Goal: Navigation & Orientation: Find specific page/section

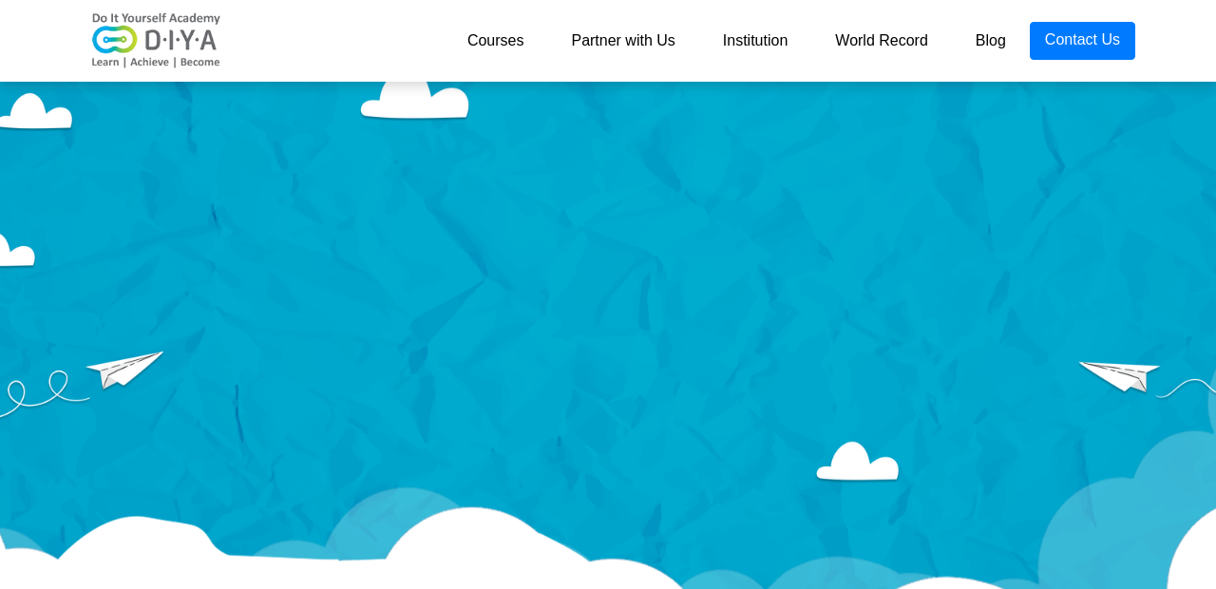
scroll to position [5, 0]
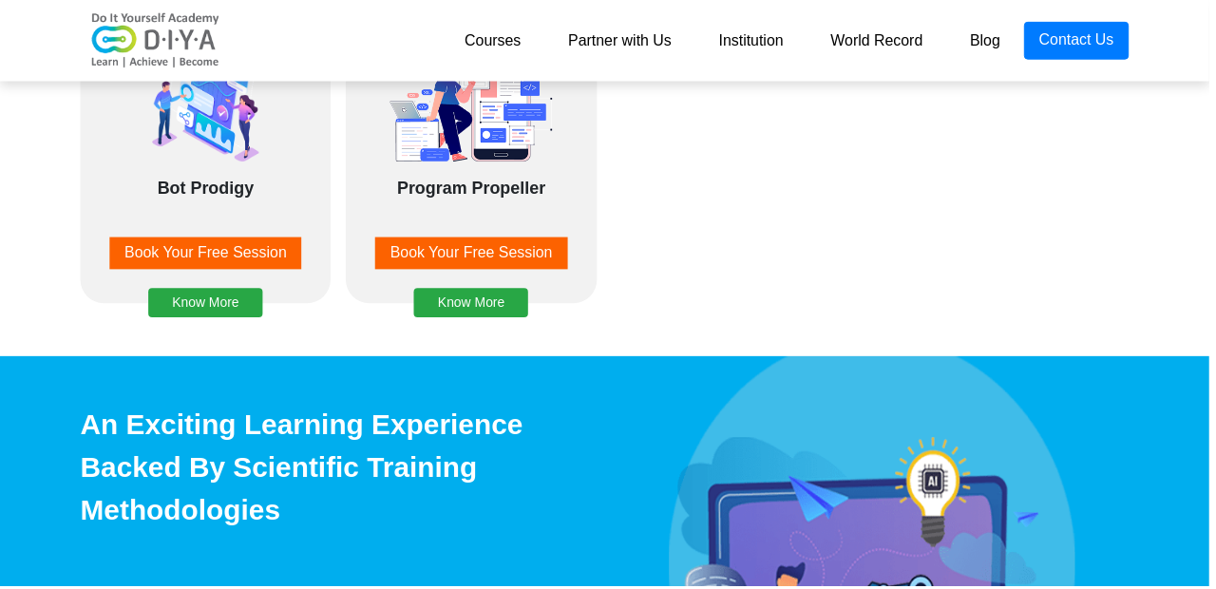
scroll to position [2694, 0]
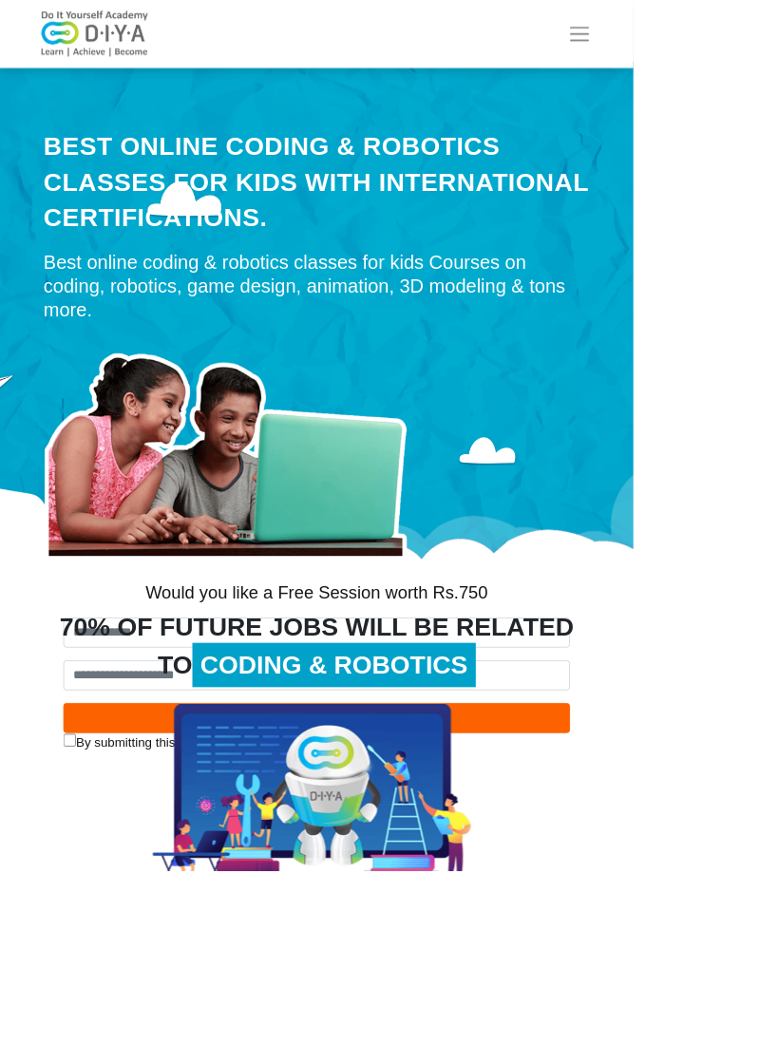
click at [238, 588] on img at bounding box center [379, 965] width 393 height 240
click at [710, 33] on span "Toggle navigation" at bounding box center [695, 41] width 28 height 28
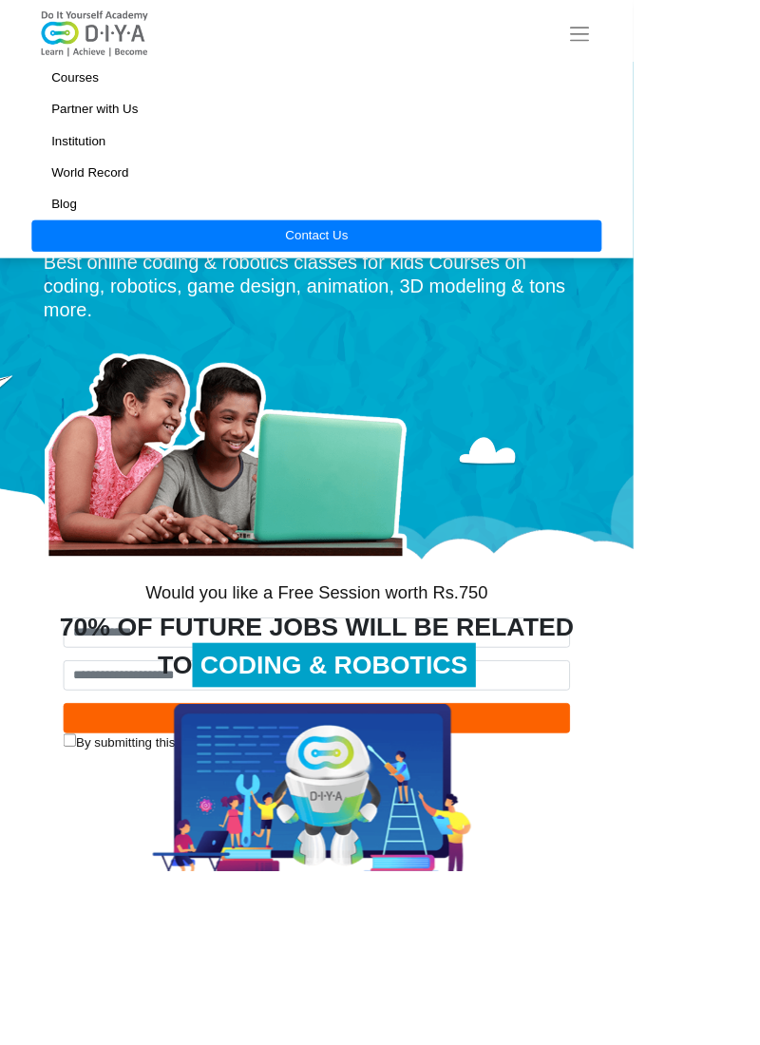
click at [722, 23] on button "Toggle navigation" at bounding box center [695, 41] width 53 height 38
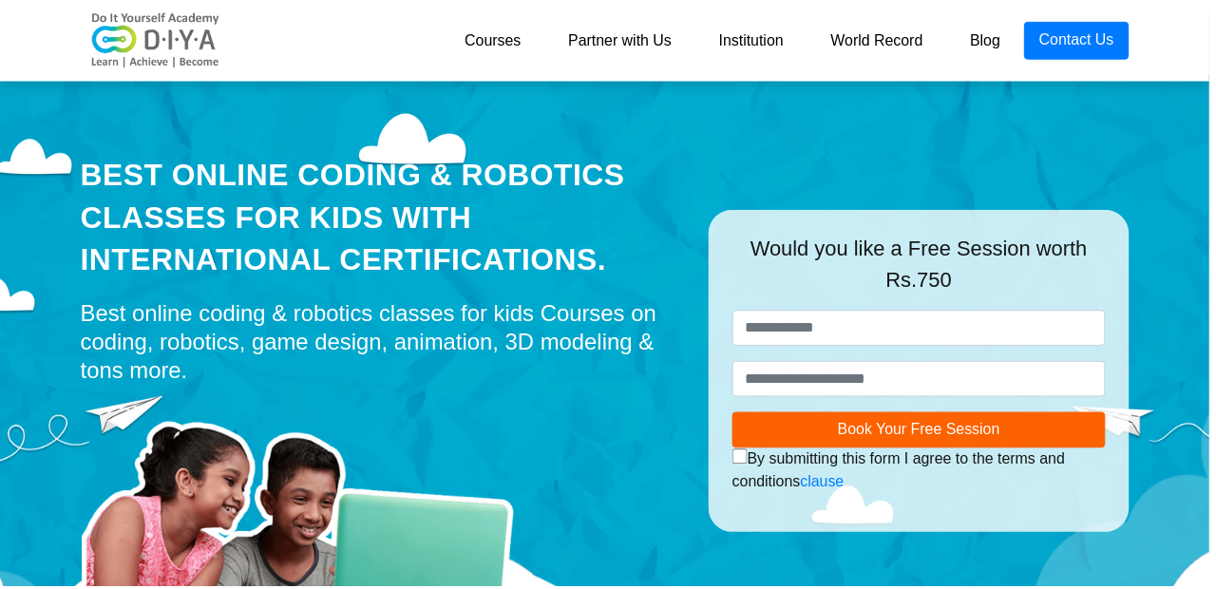
click at [769, 47] on link "Institution" at bounding box center [755, 41] width 112 height 38
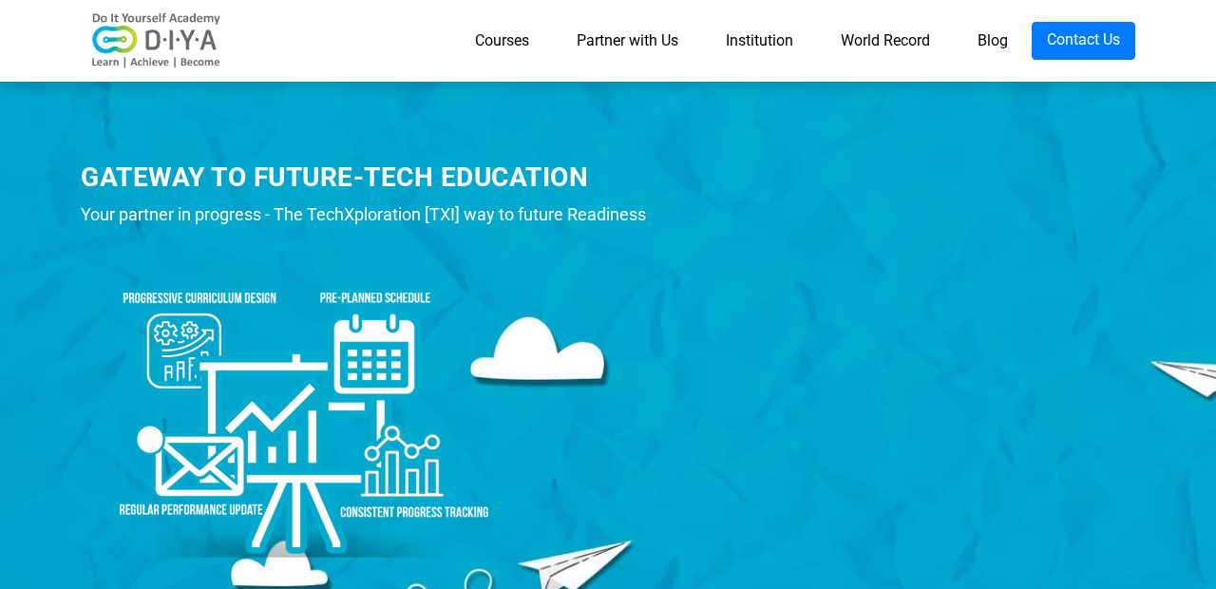
click at [498, 45] on link "Courses" at bounding box center [502, 41] width 102 height 38
click at [635, 29] on link "Partner with Us" at bounding box center [627, 41] width 149 height 38
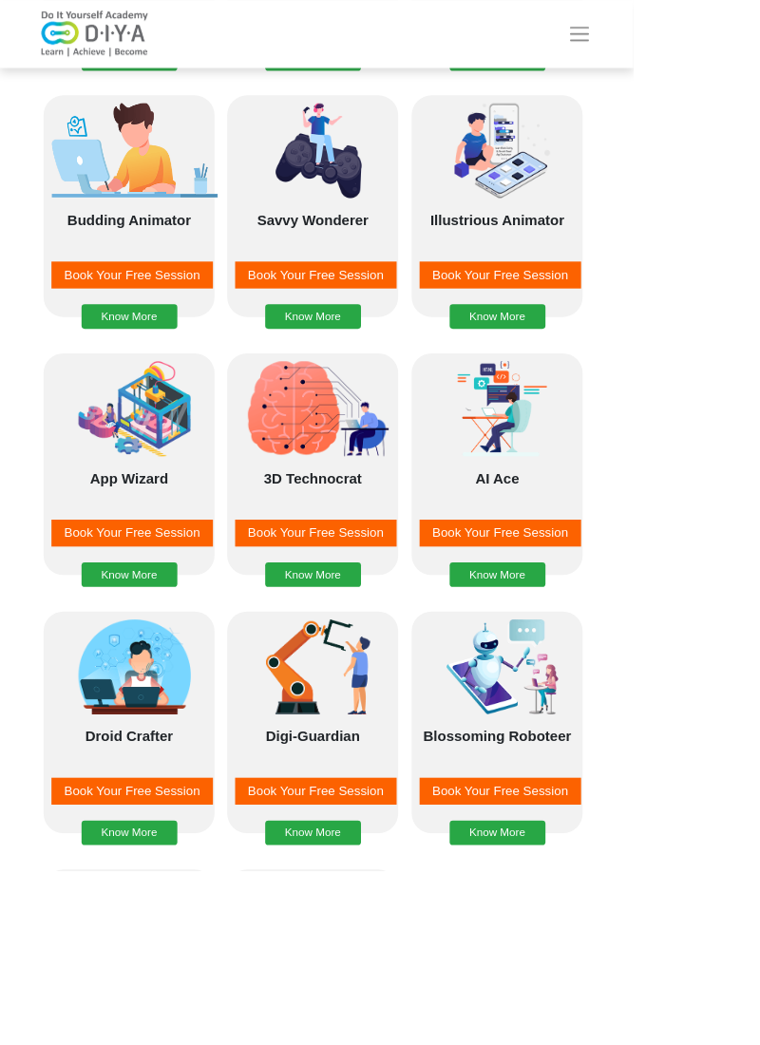
scroll to position [1959, 0]
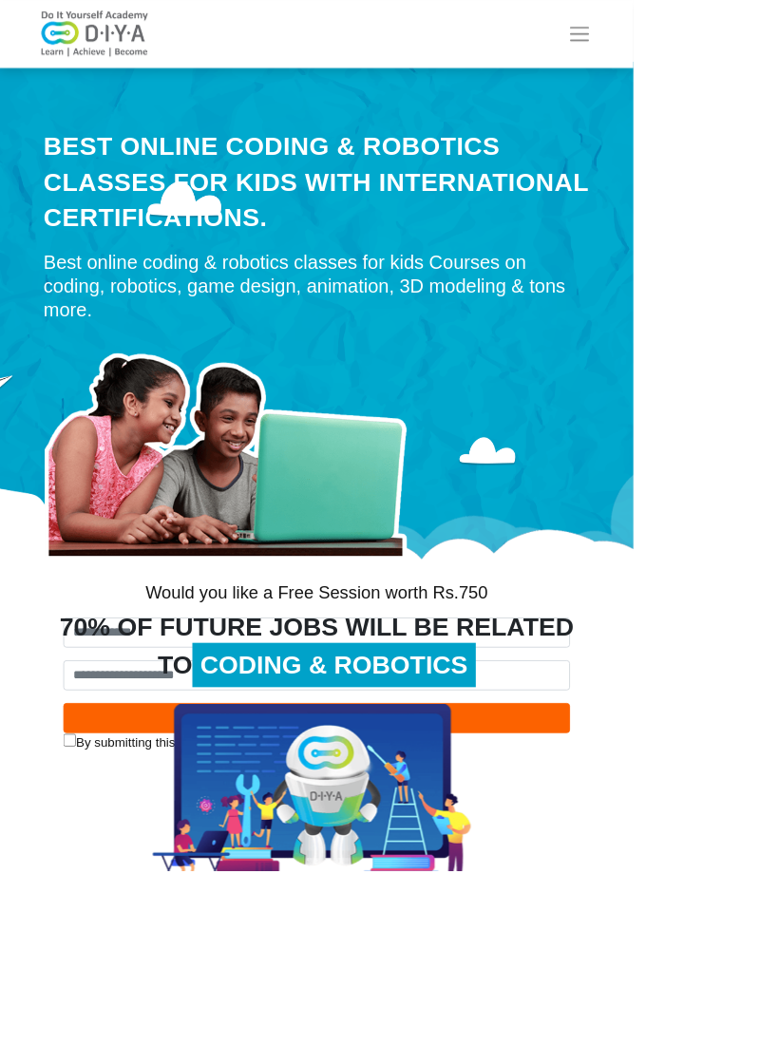
click at [710, 49] on span "Toggle navigation" at bounding box center [695, 41] width 28 height 28
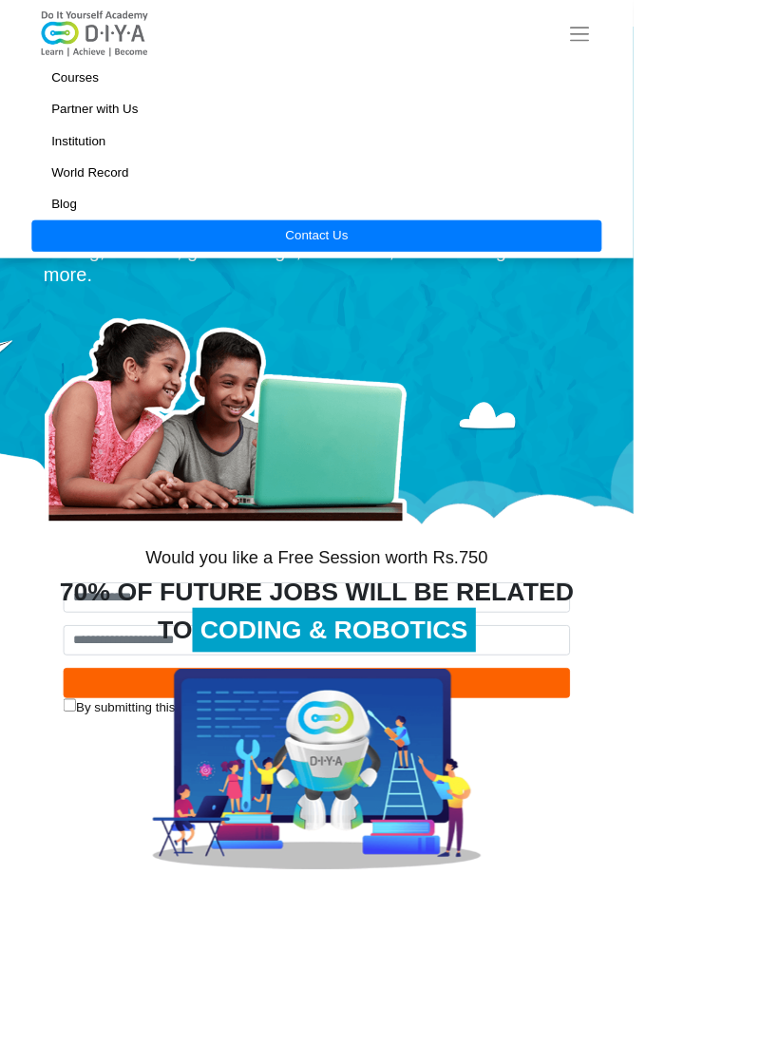
scroll to position [45, 0]
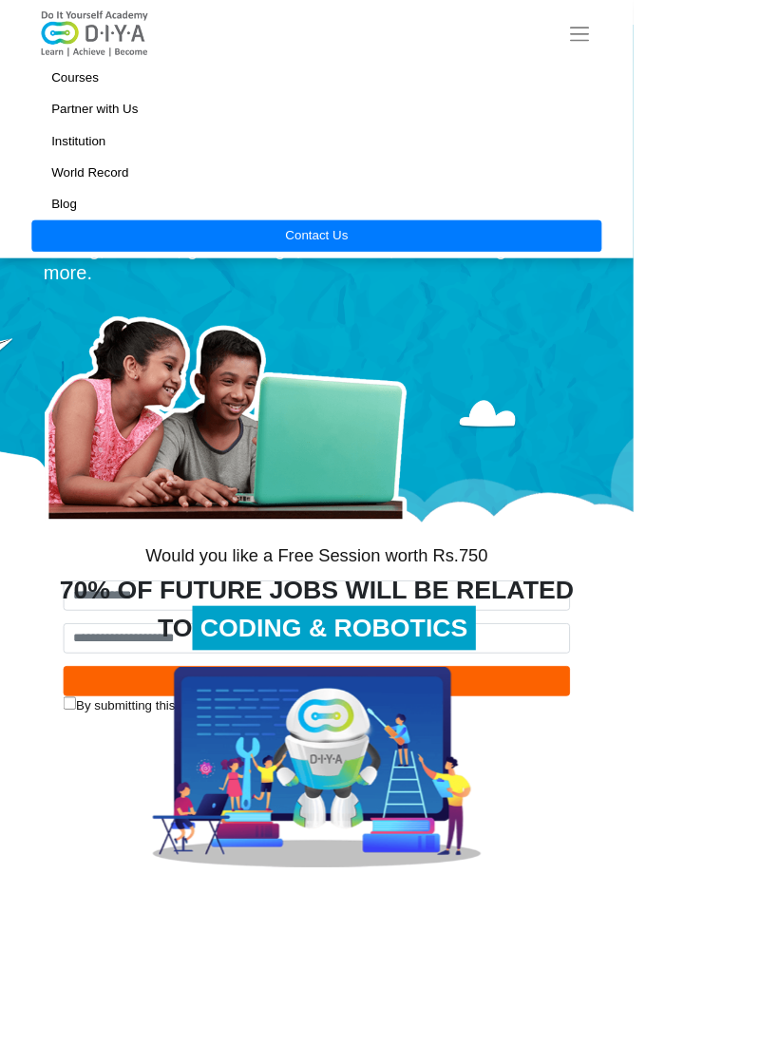
click at [194, 891] on img at bounding box center [379, 920] width 393 height 240
